Goal: Use online tool/utility: Utilize a website feature to perform a specific function

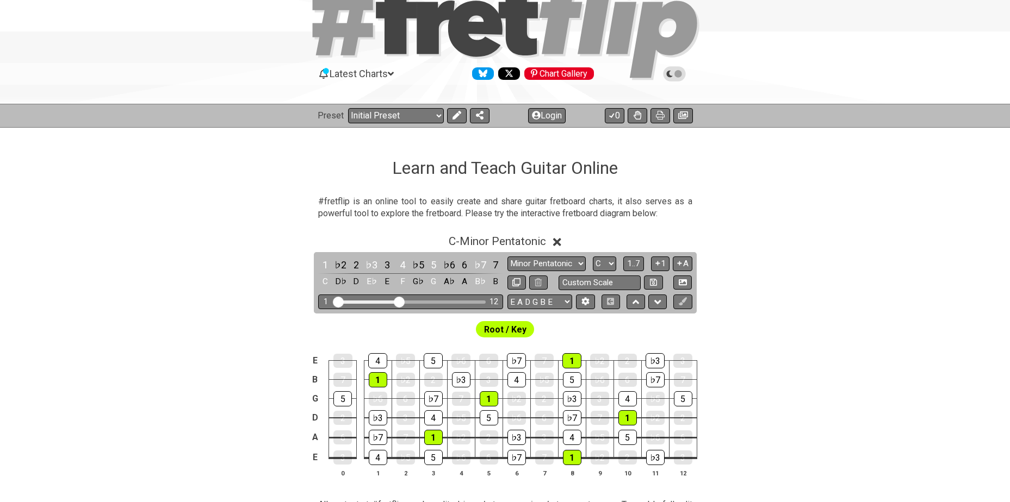
scroll to position [72, 0]
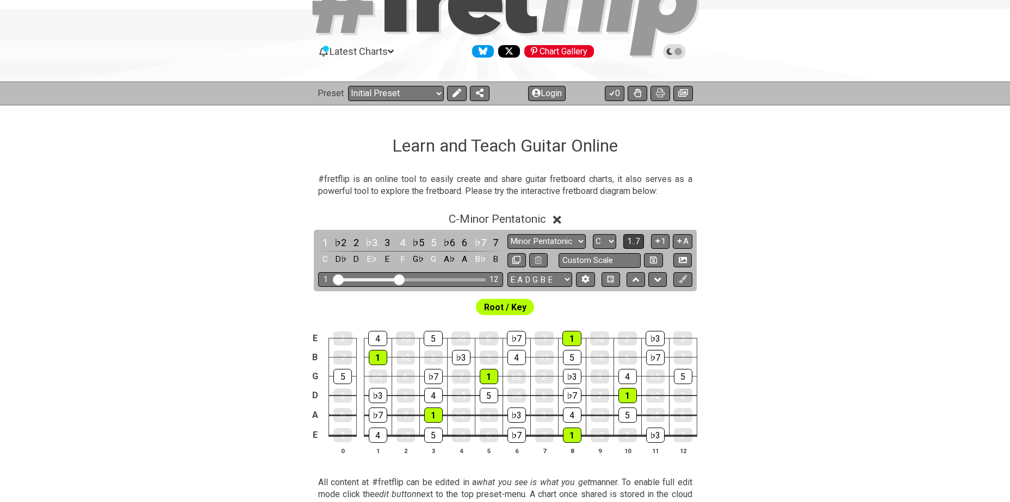
click at [637, 238] on span "1..7" at bounding box center [633, 242] width 13 height 10
click at [456, 92] on icon at bounding box center [456, 93] width 9 height 9
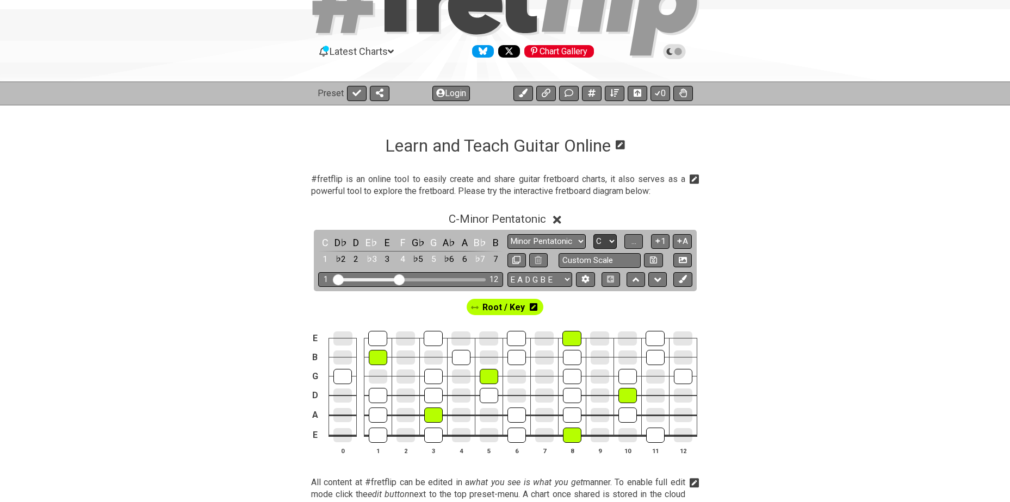
click at [602, 241] on select "A♭ A A♯ B♭ B C C♯ D♭ D D♯ E♭ E F F♯ G♭ G G♯" at bounding box center [604, 241] width 23 height 15
select select "Ab"
click at [593, 234] on select "A♭ A A♯ B♭ B C C♯ D♭ D D♯ E♭ E F F♯ G♭ G G♯" at bounding box center [604, 241] width 23 height 15
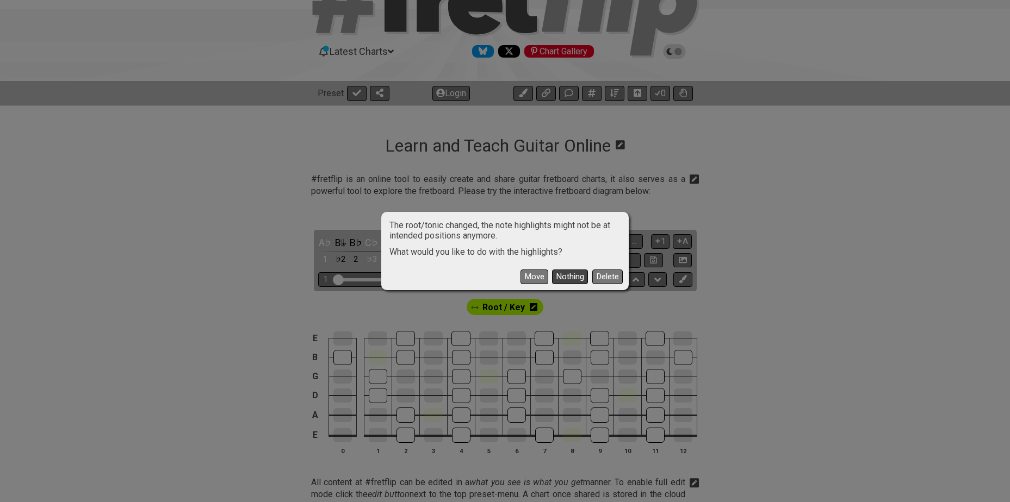
click at [573, 276] on button "Nothing" at bounding box center [570, 277] width 36 height 15
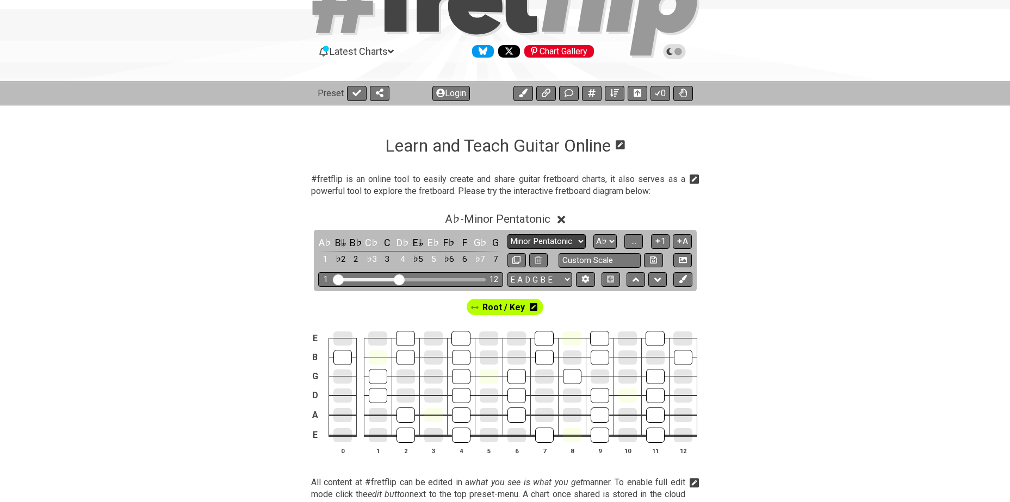
click at [567, 241] on select "Minor Pentatonic Click to edit Minor Pentatonic Major Pentatonic Minor Blues Ma…" at bounding box center [546, 241] width 78 height 15
click at [538, 242] on select "Minor Pentatonic Click to edit Minor Pentatonic Major Pentatonic Minor Blues Ma…" at bounding box center [546, 241] width 78 height 15
click at [543, 240] on select "Minor Pentatonic Click to edit Minor Pentatonic Major Pentatonic Minor Blues Ma…" at bounding box center [546, 241] width 78 height 15
select select "Major / [PERSON_NAME]"
click at [507, 234] on select "Minor Pentatonic Click to edit Minor Pentatonic Major Pentatonic Minor Blues Ma…" at bounding box center [546, 241] width 78 height 15
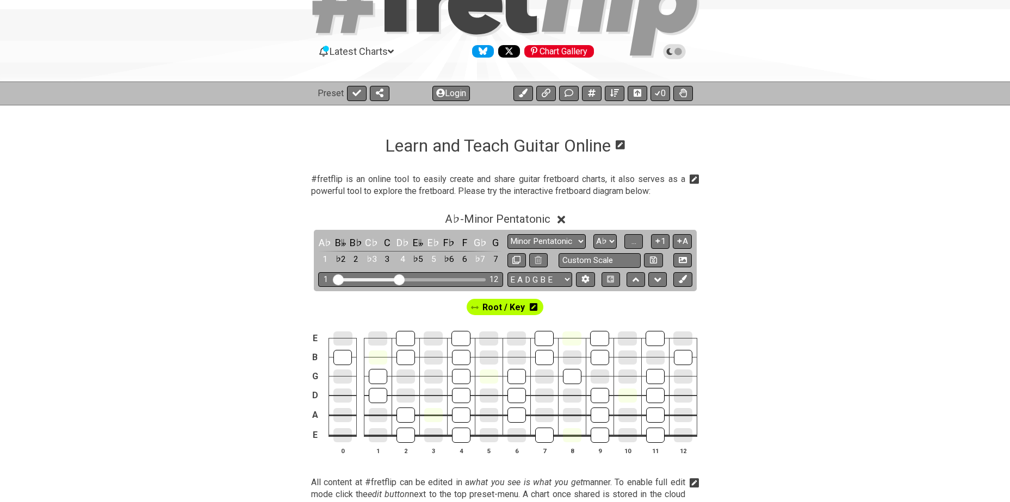
click at [556, 78] on div "Latest Charts Chart Gallery" at bounding box center [505, 62] width 1010 height 39
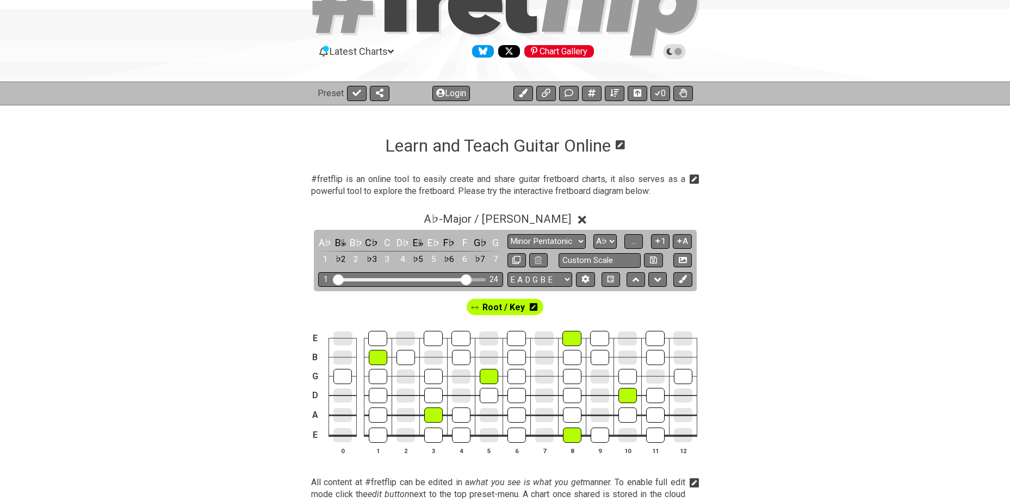
drag, startPoint x: 402, startPoint y: 279, endPoint x: 464, endPoint y: 277, distance: 62.6
click at [464, 279] on input "Visible fret range" at bounding box center [410, 279] width 154 height 0
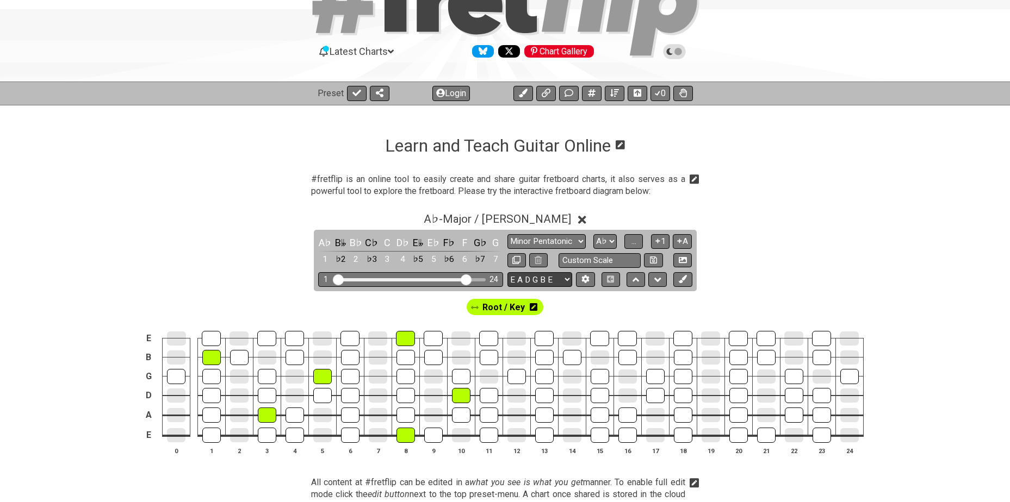
click at [539, 279] on select "E A D G B E E A D G B E E A D G B E B E A D F♯ B A D G C E A D A D G B E E♭ A♭ …" at bounding box center [539, 279] width 65 height 15
select select "A D G C F A D"
click at [507, 272] on select "E A D G B E E A D G B E E A D G B E B E A D F♯ B A D G C E A D A D G B E E♭ A♭ …" at bounding box center [539, 279] width 65 height 15
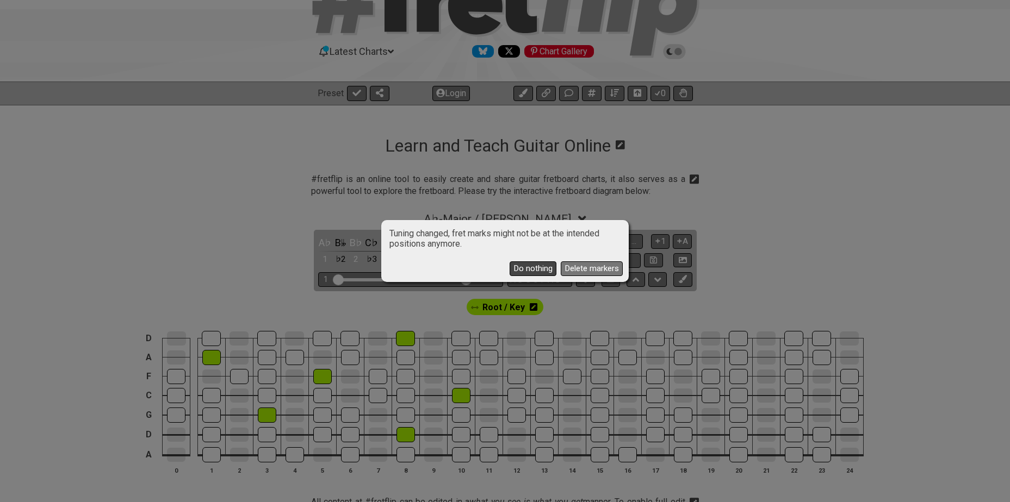
click at [538, 270] on button "Do nothing" at bounding box center [532, 269] width 47 height 15
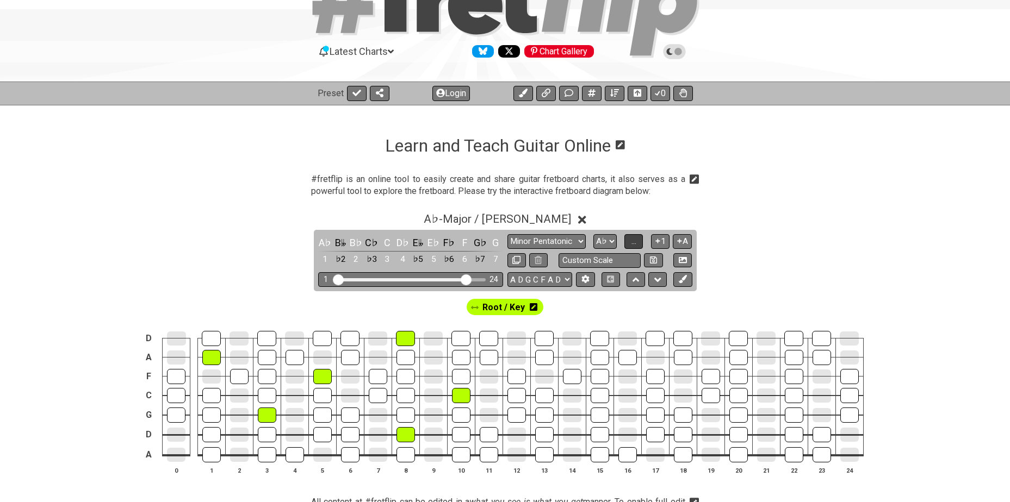
click at [634, 244] on span "..." at bounding box center [633, 242] width 5 height 10
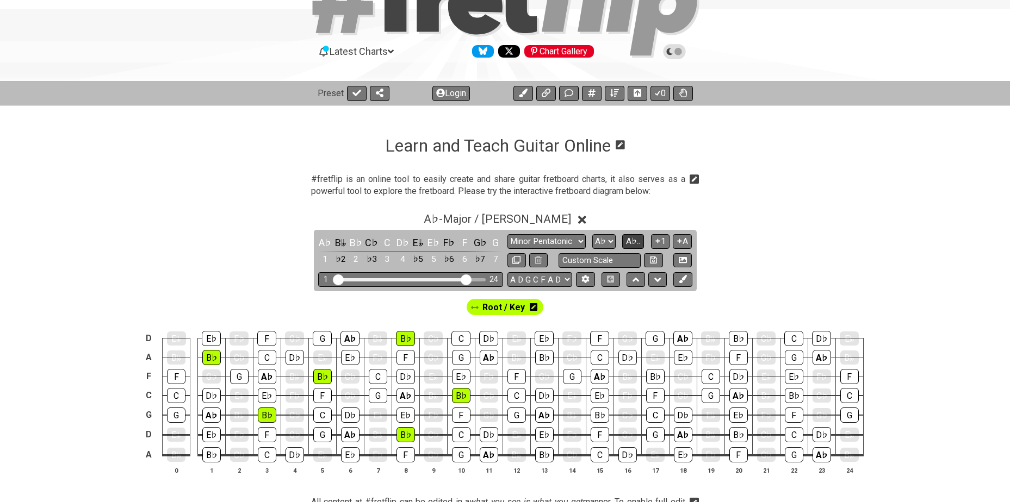
click at [634, 244] on span "A♭.." at bounding box center [633, 242] width 14 height 10
click at [634, 244] on span "1..7" at bounding box center [633, 242] width 13 height 10
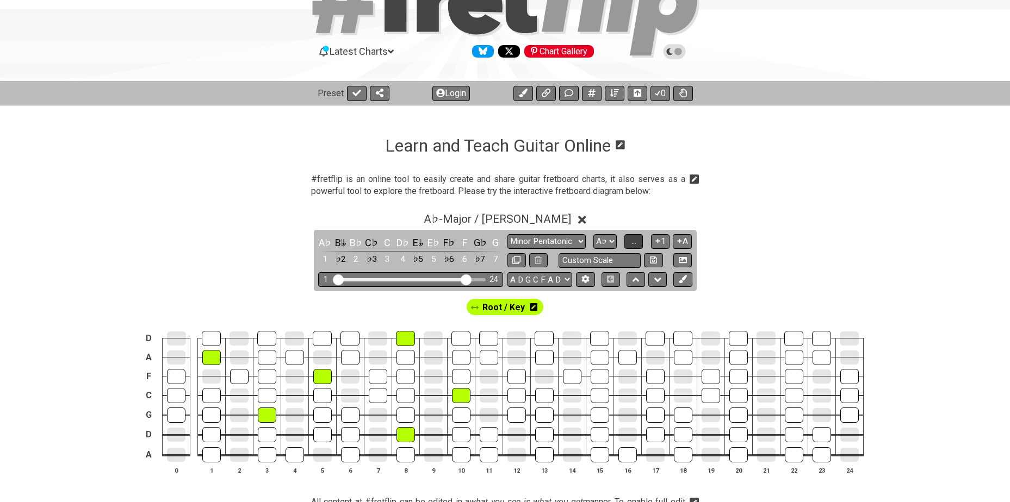
click at [634, 244] on span "..." at bounding box center [633, 242] width 5 height 10
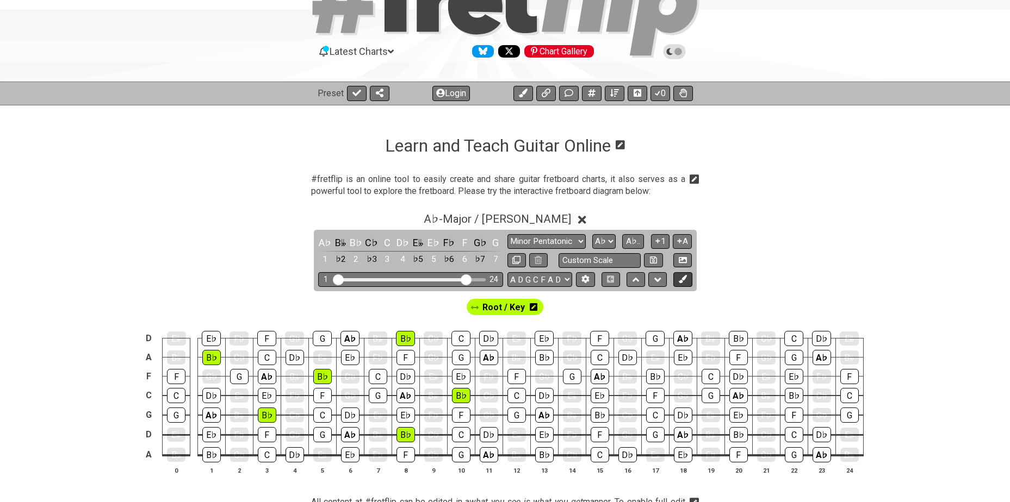
click at [683, 281] on icon at bounding box center [683, 279] width 8 height 8
click at [489, 306] on icon at bounding box center [491, 307] width 8 height 8
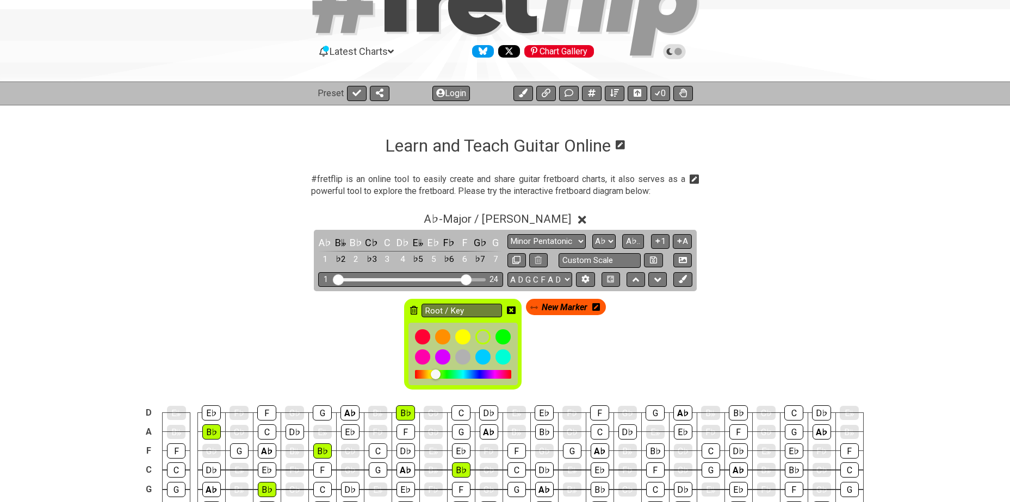
click at [412, 310] on icon at bounding box center [414, 310] width 8 height 9
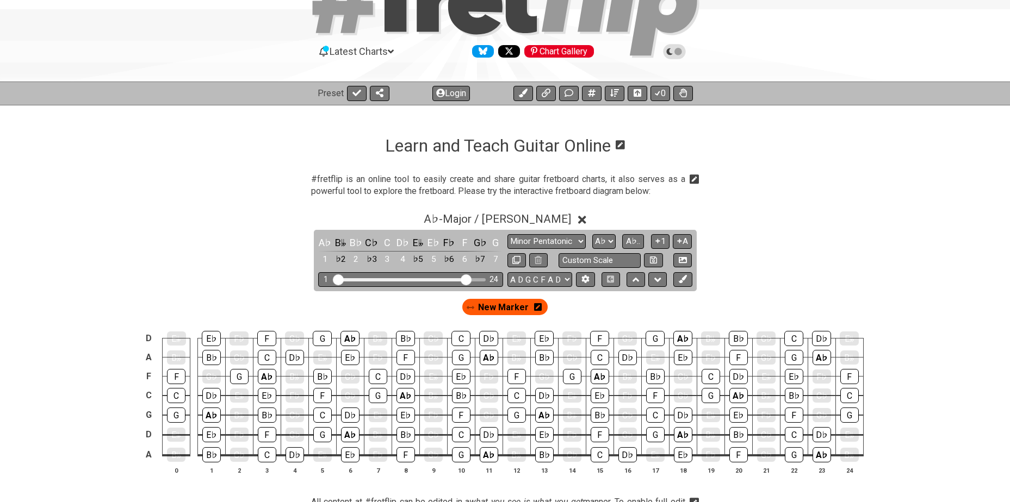
click at [537, 308] on icon at bounding box center [538, 307] width 8 height 8
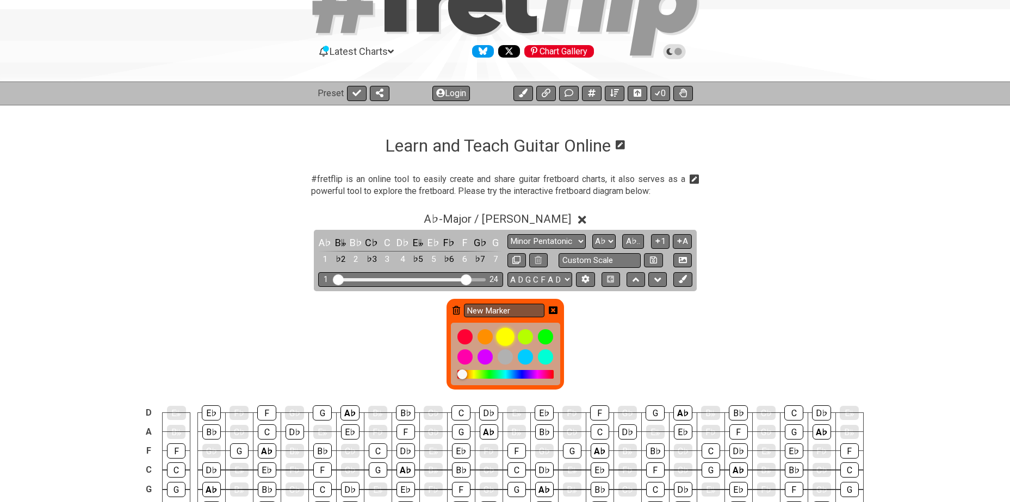
click at [508, 337] on div at bounding box center [505, 337] width 18 height 18
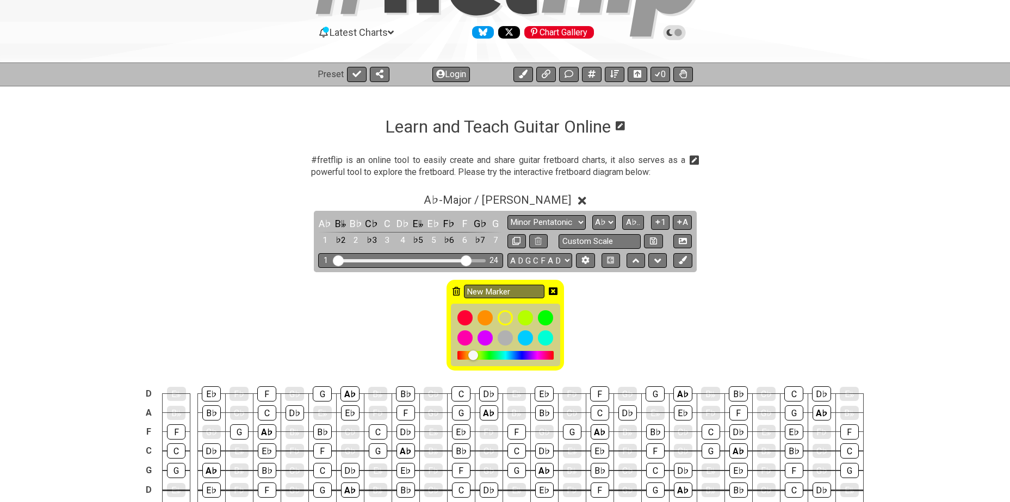
scroll to position [145, 0]
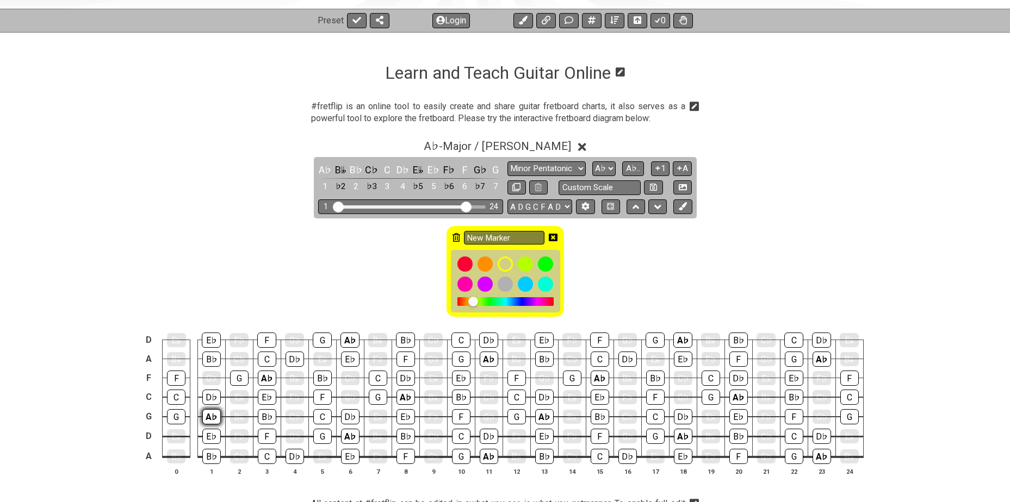
click at [214, 417] on div "A♭" at bounding box center [211, 416] width 18 height 15
click at [453, 239] on icon at bounding box center [456, 237] width 8 height 9
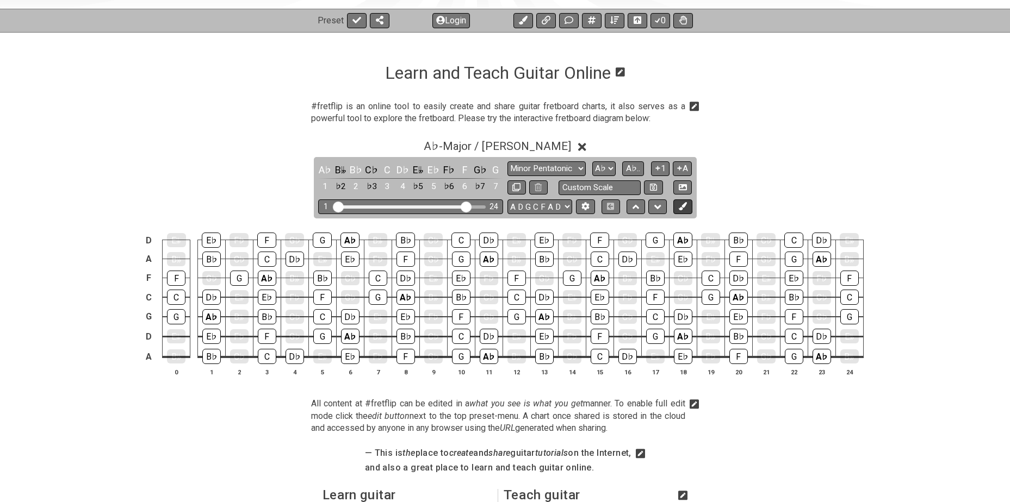
click at [682, 206] on icon at bounding box center [683, 206] width 8 height 8
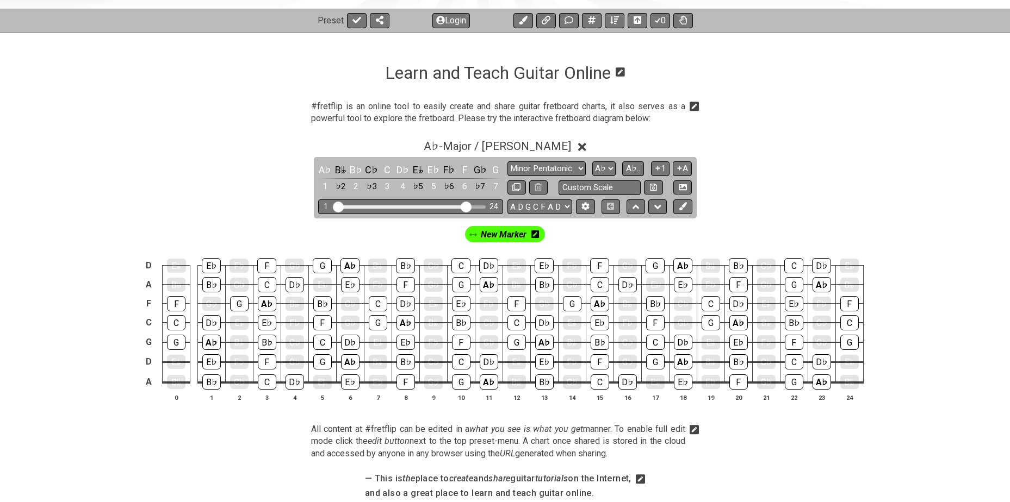
click at [536, 233] on icon at bounding box center [535, 235] width 8 height 8
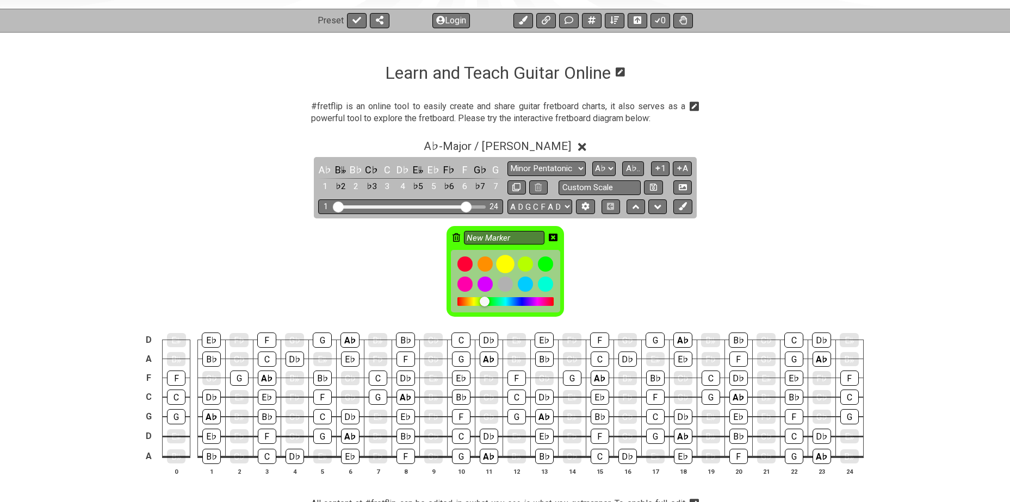
click at [505, 261] on div at bounding box center [505, 264] width 18 height 18
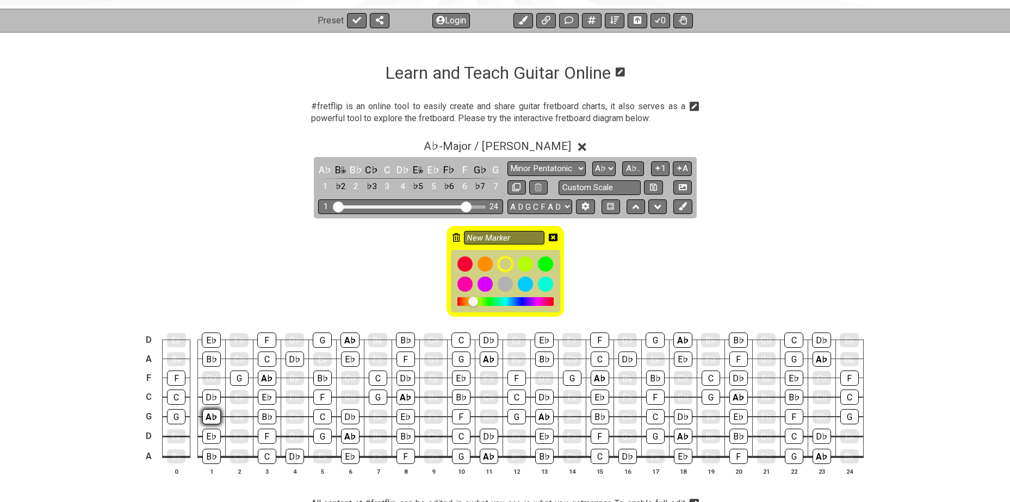
click at [204, 415] on div "A♭" at bounding box center [211, 416] width 18 height 15
click at [265, 378] on div "A♭" at bounding box center [267, 378] width 18 height 15
click at [351, 339] on div "A♭" at bounding box center [349, 340] width 19 height 15
click at [350, 434] on div "A♭" at bounding box center [350, 436] width 18 height 15
click at [402, 395] on div "A♭" at bounding box center [405, 397] width 18 height 15
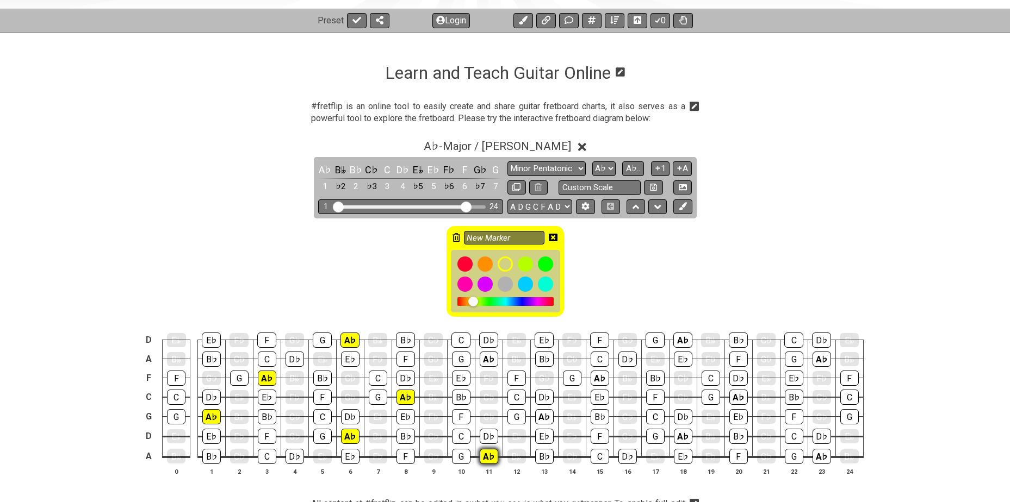
click at [486, 456] on div "A♭" at bounding box center [489, 456] width 18 height 15
click at [488, 359] on div "A♭" at bounding box center [489, 359] width 18 height 15
click at [535, 418] on div "A♭" at bounding box center [544, 416] width 18 height 15
click at [597, 378] on div "A♭" at bounding box center [599, 378] width 18 height 15
click at [682, 436] on div "A♭" at bounding box center [683, 436] width 18 height 15
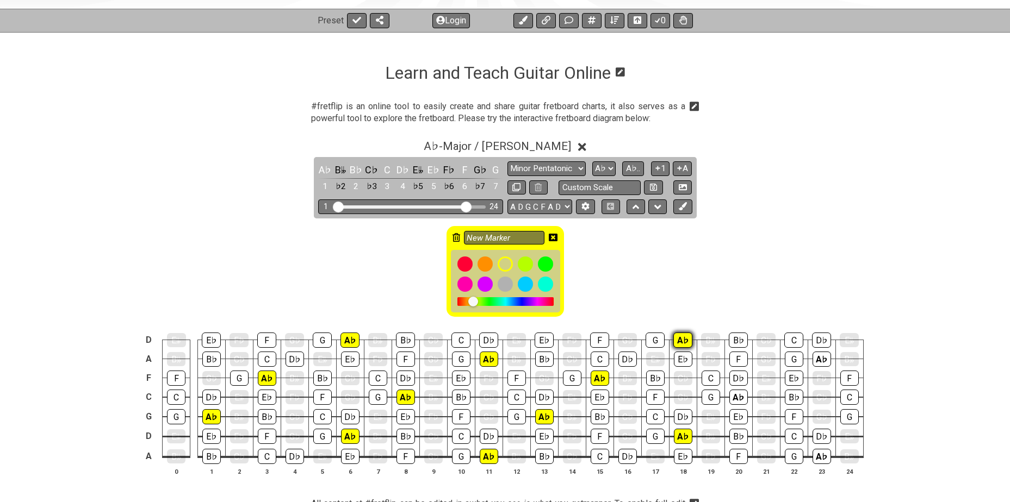
click at [683, 338] on div "A♭" at bounding box center [682, 340] width 19 height 15
click at [736, 398] on div "A♭" at bounding box center [738, 397] width 18 height 15
click at [819, 359] on div "A♭" at bounding box center [821, 359] width 18 height 15
click at [824, 453] on div "A♭" at bounding box center [821, 456] width 18 height 15
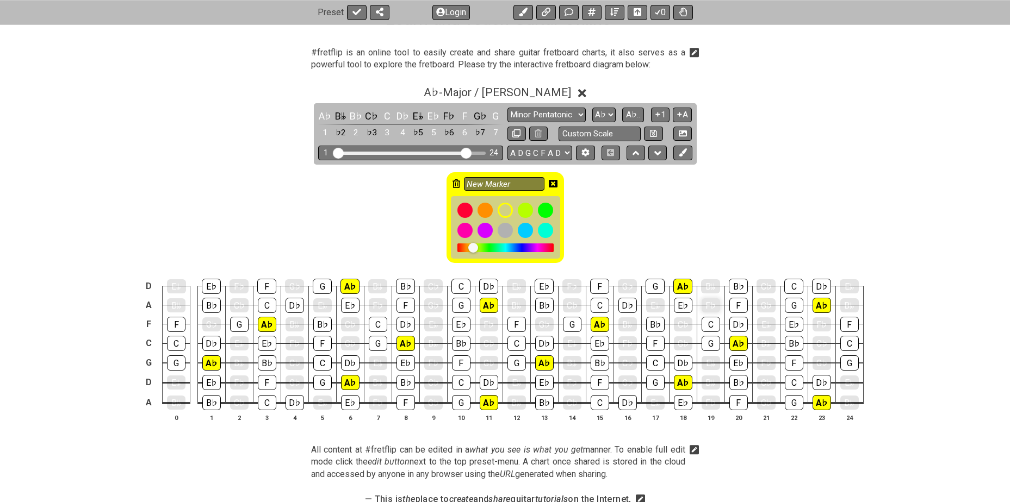
scroll to position [200, 0]
click at [553, 181] on icon at bounding box center [553, 183] width 9 height 8
